Goal: Entertainment & Leisure: Consume media (video, audio)

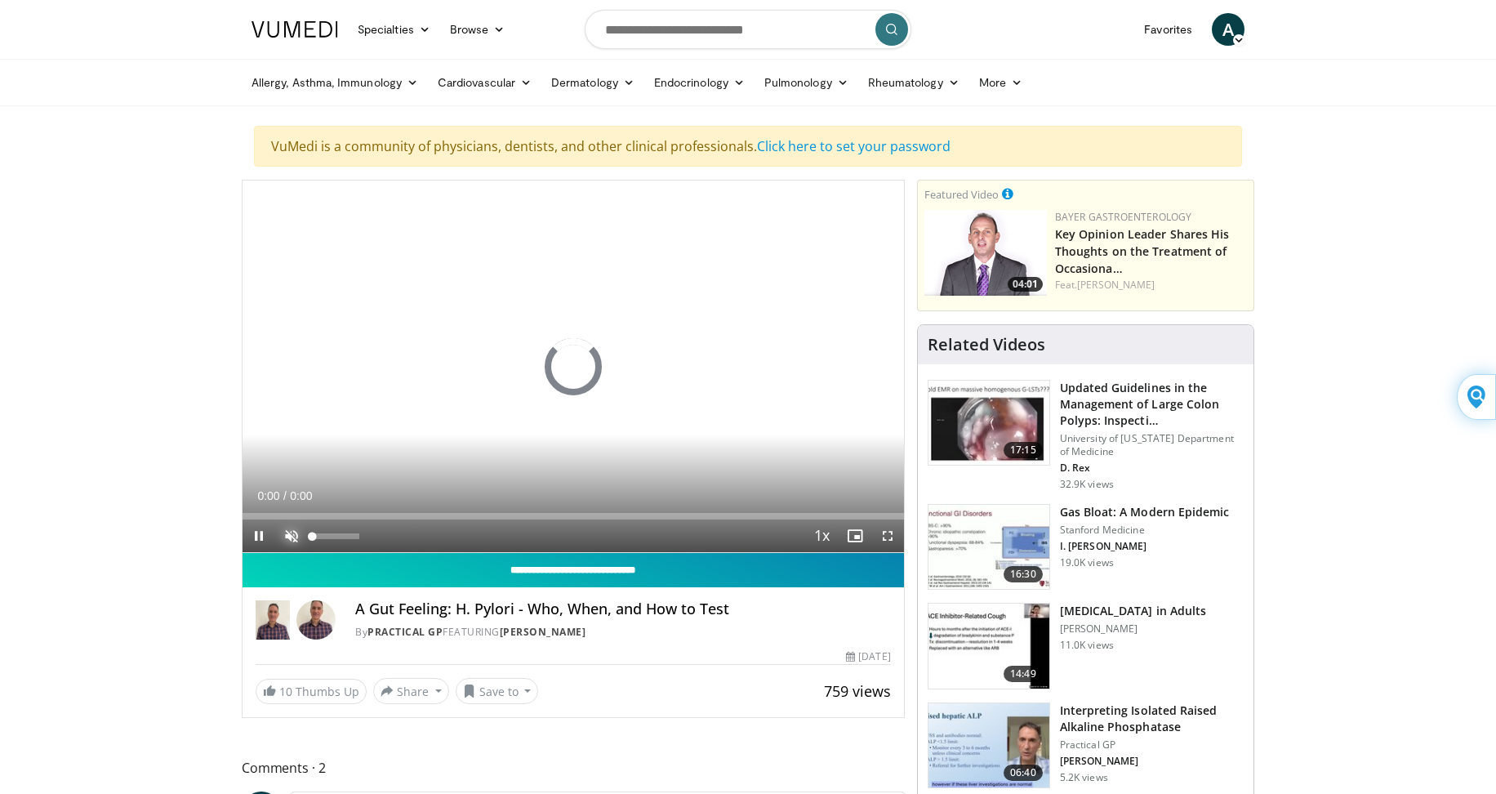
click at [287, 533] on span "Video Player" at bounding box center [291, 535] width 33 height 33
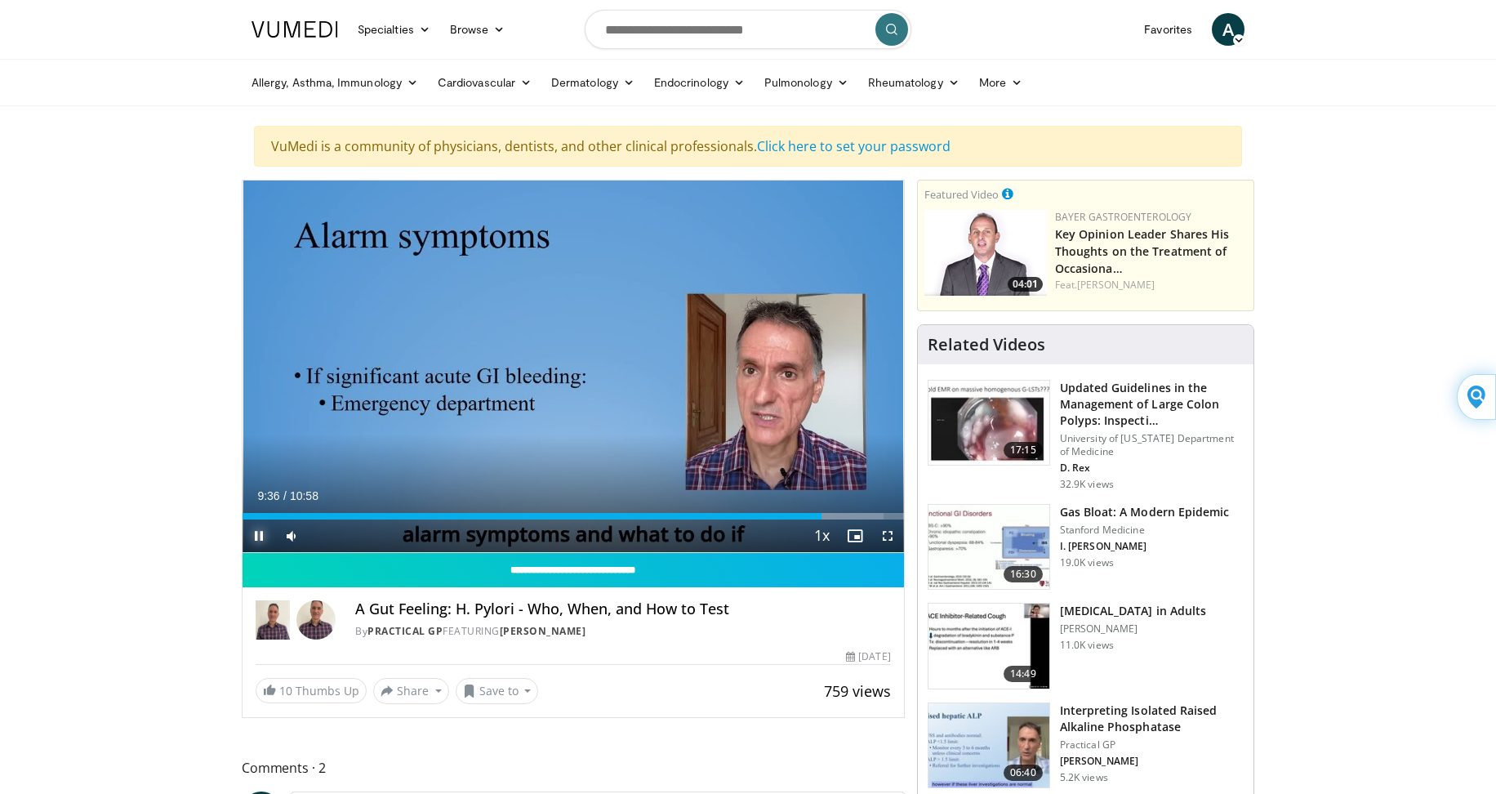
click at [257, 534] on span "Video Player" at bounding box center [258, 535] width 33 height 33
click at [260, 536] on span "Video Player" at bounding box center [258, 535] width 33 height 33
click at [258, 536] on span "Video Player" at bounding box center [258, 535] width 33 height 33
click at [257, 536] on span "Video Player" at bounding box center [258, 535] width 33 height 33
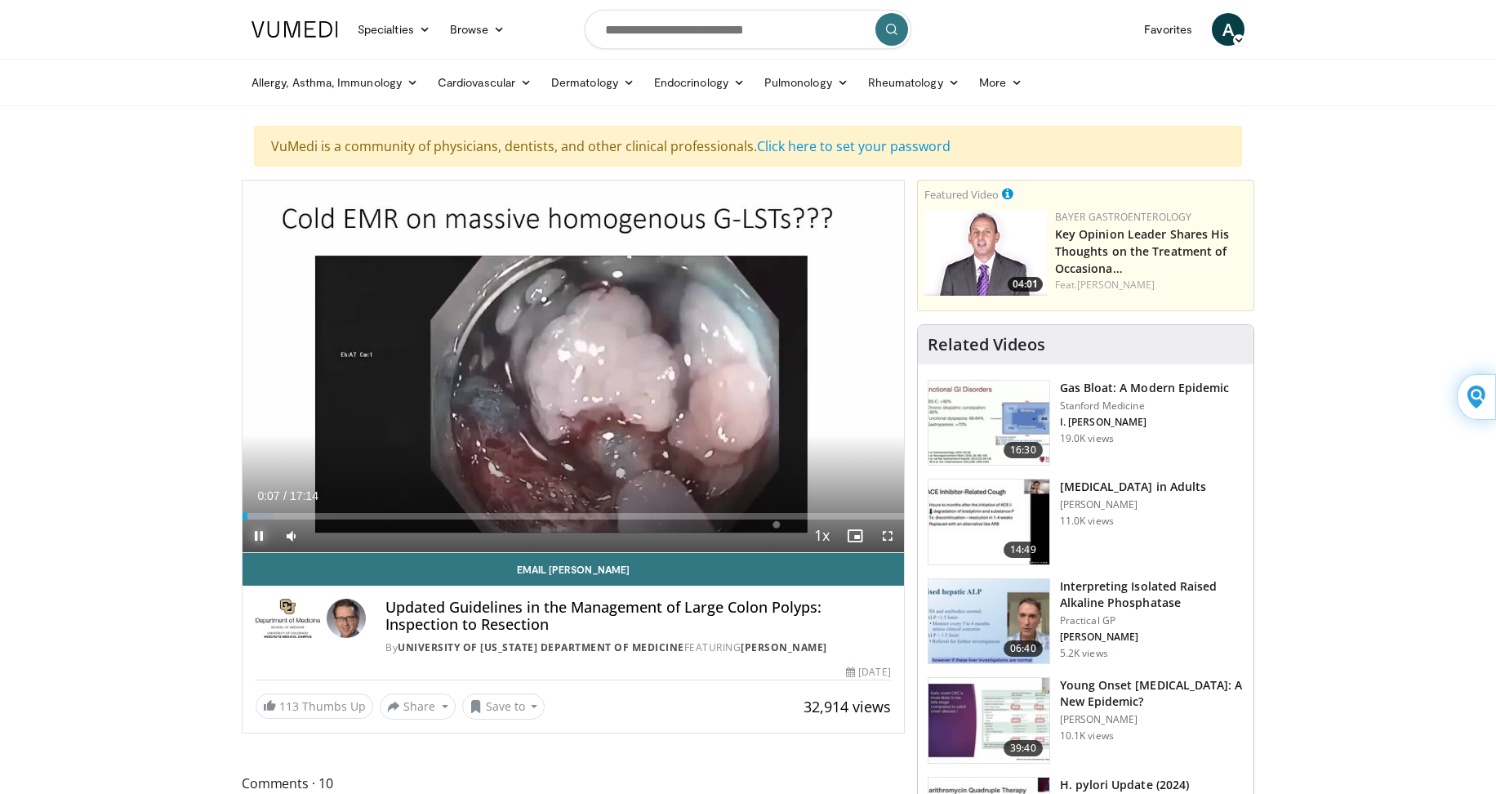
click at [259, 538] on span "Video Player" at bounding box center [258, 535] width 33 height 33
